Goal: Task Accomplishment & Management: Use online tool/utility

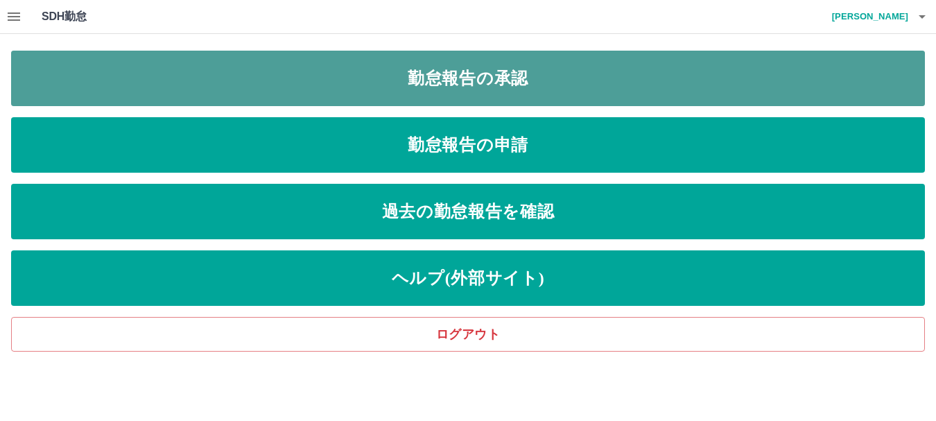
click at [439, 78] on link "勤怠報告の承認" at bounding box center [468, 78] width 914 height 55
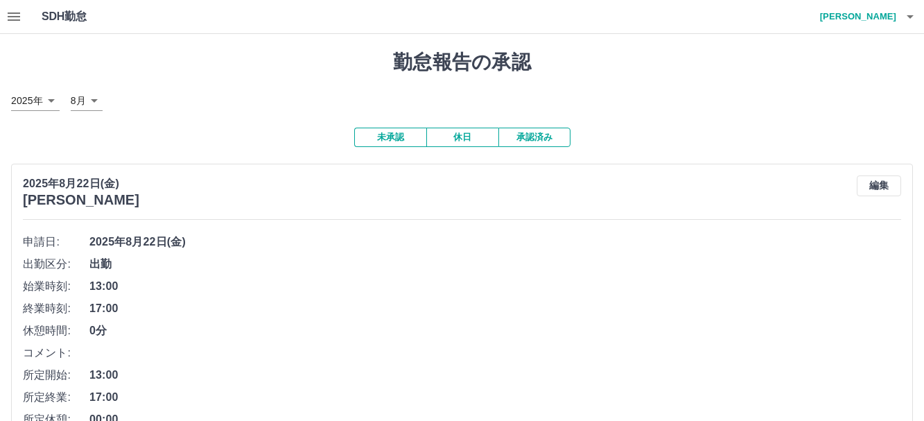
scroll to position [131, 0]
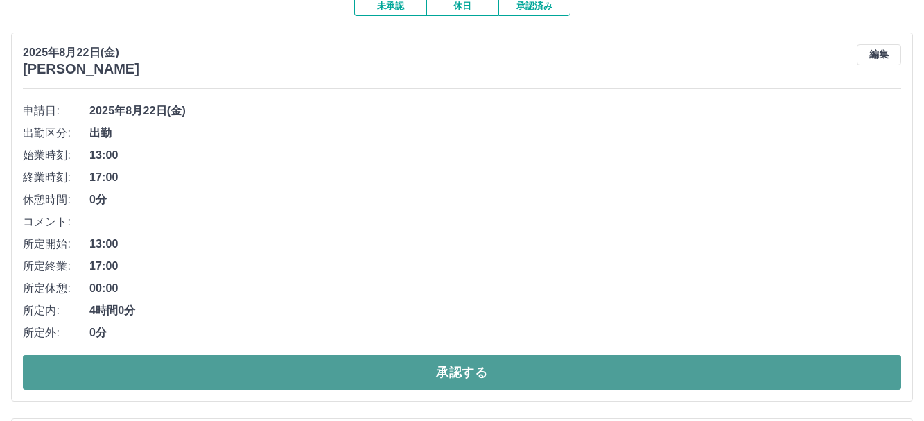
click at [450, 368] on button "承認する" at bounding box center [462, 372] width 878 height 35
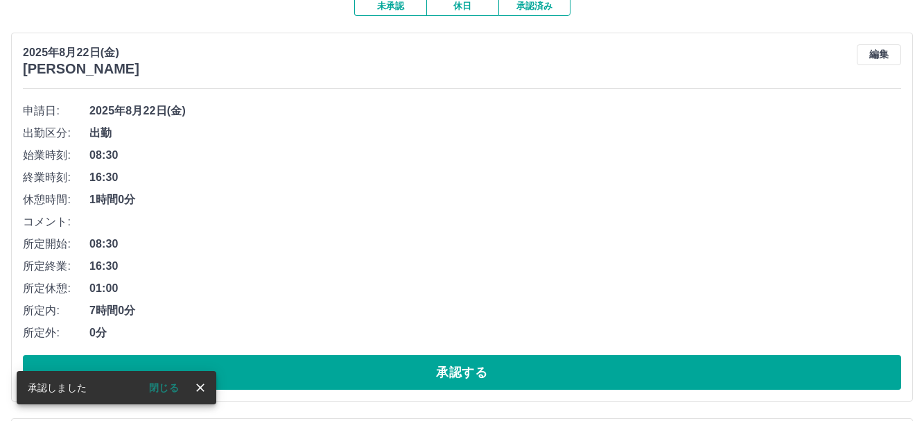
click at [450, 368] on button "承認する" at bounding box center [462, 372] width 878 height 35
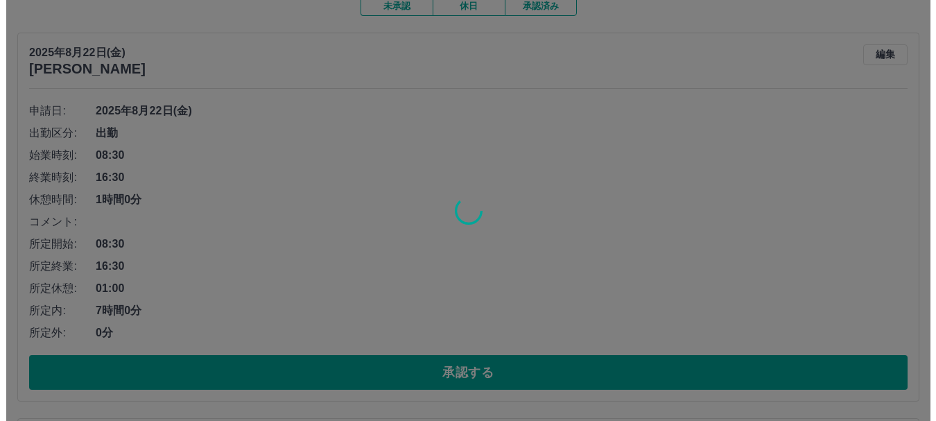
scroll to position [0, 0]
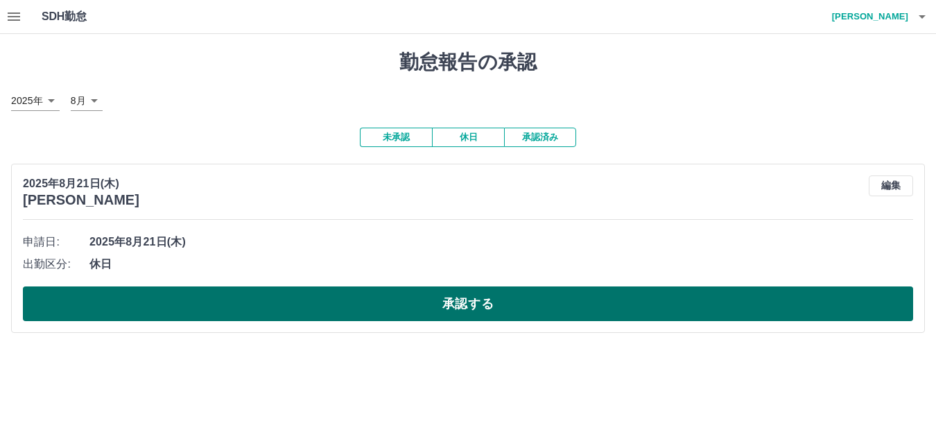
click at [451, 298] on button "承認する" at bounding box center [468, 303] width 890 height 35
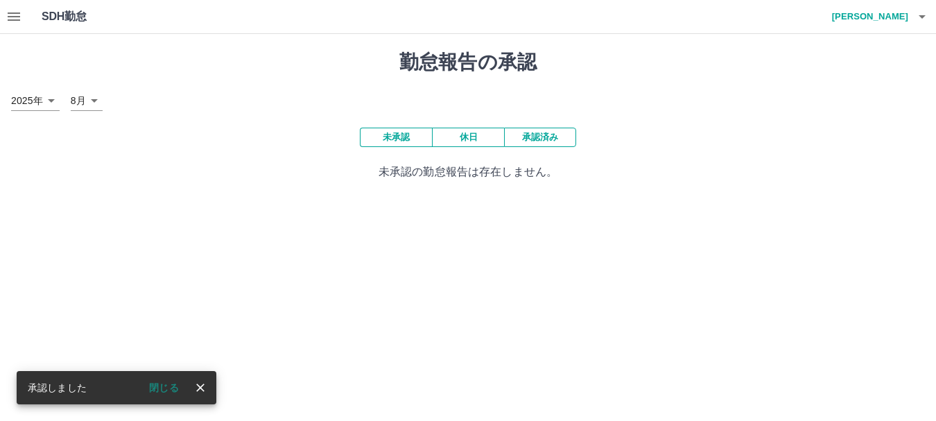
click at [451, 197] on html "SDH勤怠 [PERSON_NAME] 承認しました 閉じる 勤怠報告の承認 [DATE] **** 8月 * 未承認 休日 承認済み 未承認の勤怠報告は存在…" at bounding box center [468, 98] width 936 height 197
